Goal: Register for event/course

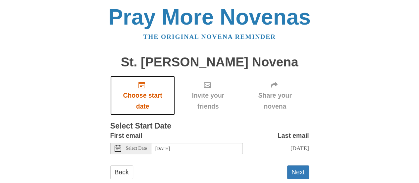
click at [142, 83] on use "Choose start date" at bounding box center [142, 85] width 7 height 7
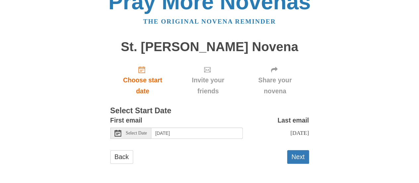
scroll to position [22, 0]
click at [297, 156] on button "Next" at bounding box center [298, 157] width 22 height 14
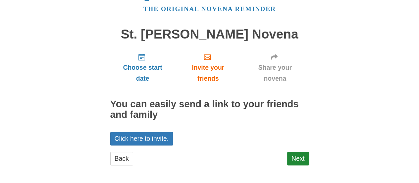
scroll to position [29, 0]
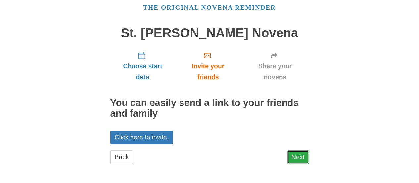
click at [299, 155] on link "Next" at bounding box center [298, 157] width 22 height 14
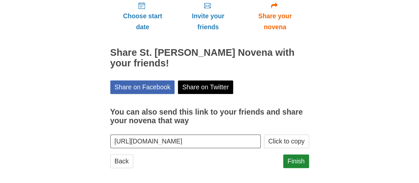
scroll to position [83, 0]
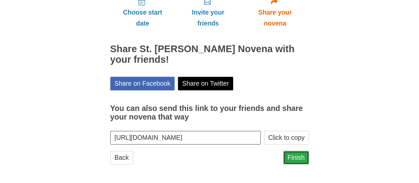
click at [298, 154] on link "Finish" at bounding box center [296, 157] width 26 height 14
